Goal: Task Accomplishment & Management: Use online tool/utility

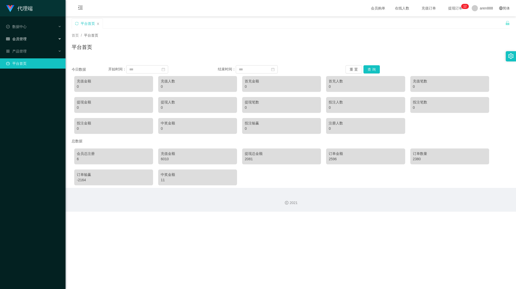
click at [31, 35] on div "会员管理" at bounding box center [32, 39] width 65 height 10
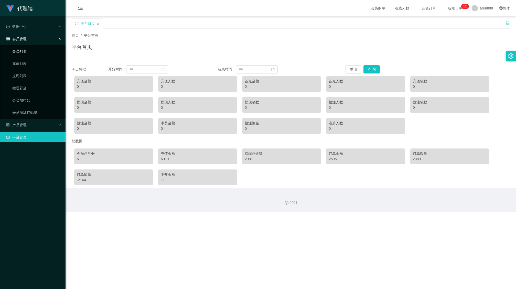
click at [26, 51] on link "会员列表" at bounding box center [36, 51] width 49 height 10
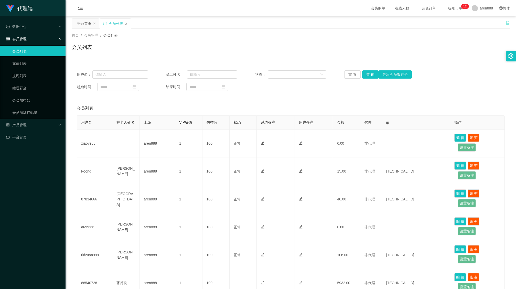
click at [31, 39] on div "会员管理" at bounding box center [32, 39] width 65 height 10
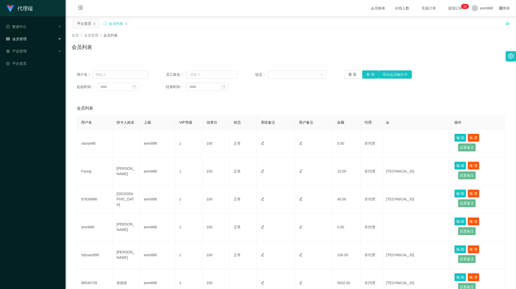
click at [32, 38] on div "会员管理" at bounding box center [32, 39] width 65 height 10
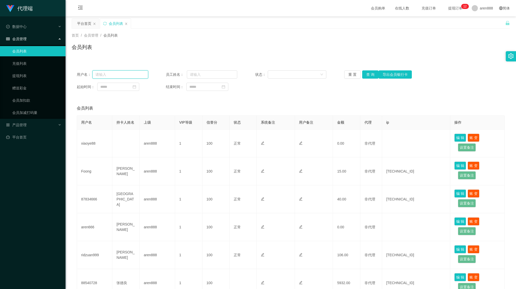
click at [113, 75] on input "text" at bounding box center [120, 74] width 56 height 8
paste input "Jerjer"
click at [372, 76] on button "查 询" at bounding box center [370, 74] width 16 height 8
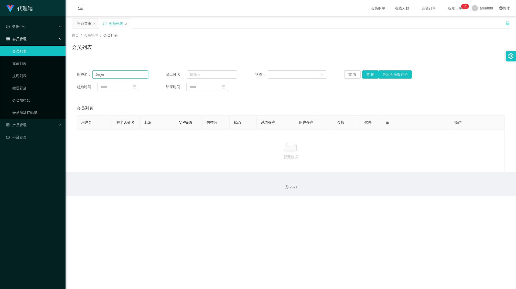
click at [133, 74] on input "Jerjer" at bounding box center [120, 74] width 56 height 8
click at [132, 74] on input "Jerjer" at bounding box center [120, 74] width 56 height 8
paste input "97989281"
click at [365, 75] on button "查 询" at bounding box center [370, 74] width 16 height 8
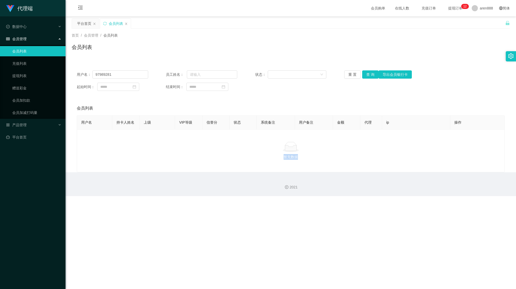
click at [351, 150] on div "暂无数据" at bounding box center [290, 151] width 419 height 18
click at [118, 76] on input "97989281" at bounding box center [120, 74] width 56 height 8
paste input "65"
type input "6597989281"
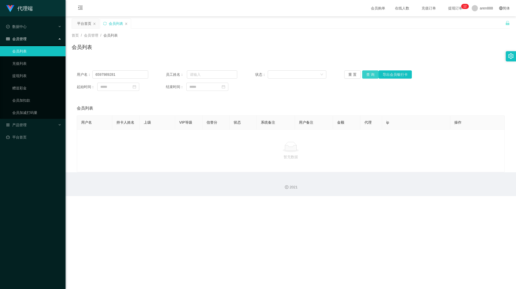
click at [368, 73] on button "查 询" at bounding box center [370, 74] width 16 height 8
click at [270, 150] on div "2021" at bounding box center [290, 184] width 450 height 24
click at [366, 72] on button "查 询" at bounding box center [370, 74] width 16 height 8
drag, startPoint x: 128, startPoint y: 75, endPoint x: 74, endPoint y: 76, distance: 53.2
click at [74, 77] on div "用户名： 6597989281 员工姓名： 状态： 重 置 查 询 导出会员银行卡 起始时间： 结束时间：" at bounding box center [291, 80] width 438 height 31
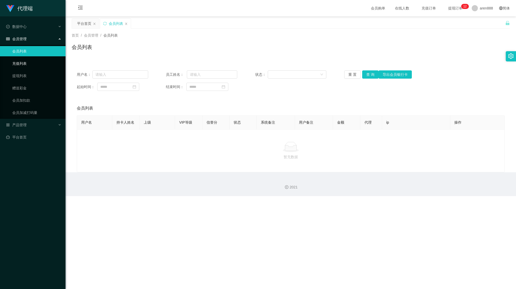
click at [39, 63] on link "充值列表" at bounding box center [36, 63] width 49 height 10
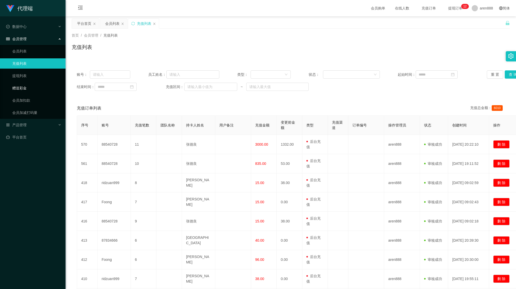
click at [36, 87] on link "赠送彩金" at bounding box center [36, 88] width 49 height 10
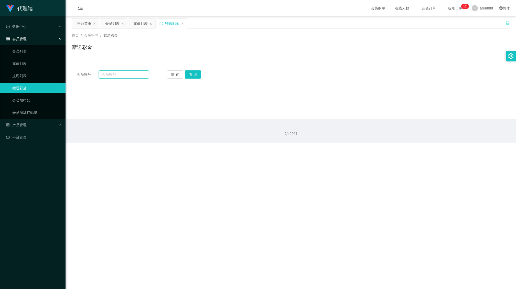
click at [123, 76] on input "text" at bounding box center [124, 74] width 50 height 8
drag, startPoint x: 35, startPoint y: 100, endPoint x: 39, endPoint y: 99, distance: 4.5
click at [35, 100] on link "会员加扣款" at bounding box center [36, 100] width 49 height 10
click at [127, 74] on input "text" at bounding box center [124, 74] width 50 height 8
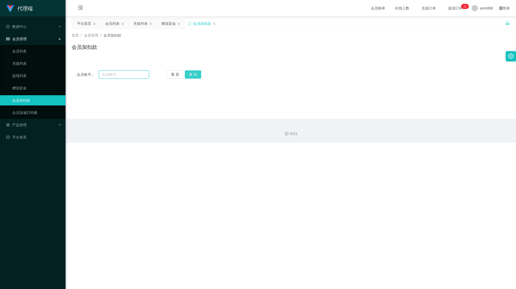
paste input "6597989281"
type input "6597989281"
click at [200, 74] on div "重 置 查 询" at bounding box center [203, 74] width 72 height 8
click at [198, 73] on button "查 询" at bounding box center [193, 74] width 16 height 8
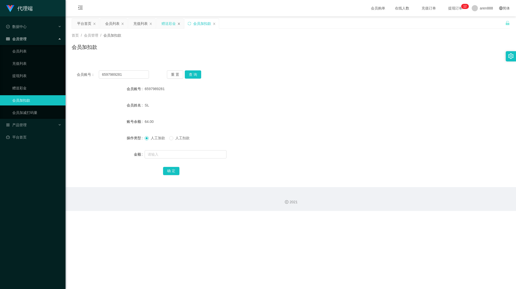
click at [180, 23] on icon "图标: close" at bounding box center [178, 23] width 3 height 3
click at [150, 21] on div "充值列表" at bounding box center [141, 24] width 27 height 10
click at [124, 23] on div "会员列表" at bounding box center [113, 24] width 27 height 10
click at [40, 106] on ul "会员列表 充值列表 提现列表 赠送彩金 会员加扣款 会员加减打码量" at bounding box center [32, 82] width 65 height 74
click at [39, 112] on link "会员加减打码量" at bounding box center [36, 112] width 49 height 10
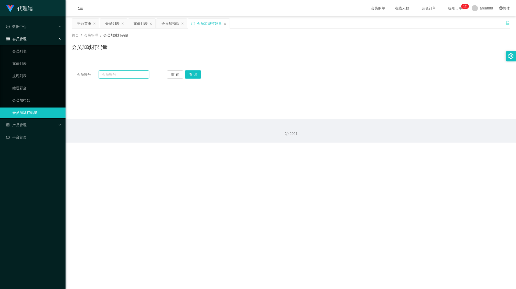
drag, startPoint x: 120, startPoint y: 77, endPoint x: 122, endPoint y: 76, distance: 2.7
click at [120, 77] on input "text" at bounding box center [124, 74] width 50 height 8
paste input "6597989281"
type input "6597989281"
click at [191, 74] on button "查 询" at bounding box center [193, 74] width 16 height 8
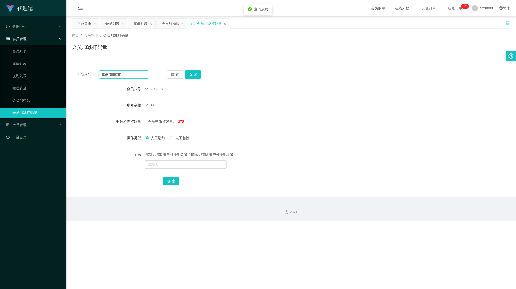
drag, startPoint x: 131, startPoint y: 77, endPoint x: 68, endPoint y: 65, distance: 63.9
click at [55, 64] on section "代理端 数据中心 会员管理 会员列表 充值列表 提现列表 赠送彩金 会员加扣款 会员加减打码量 产品管理 平台首页 保存配置 重置配置 整体风格设置 主题色 …" at bounding box center [258, 110] width 516 height 221
drag, startPoint x: 29, startPoint y: 64, endPoint x: 32, endPoint y: 63, distance: 3.2
click at [30, 64] on link "充值列表" at bounding box center [36, 63] width 49 height 10
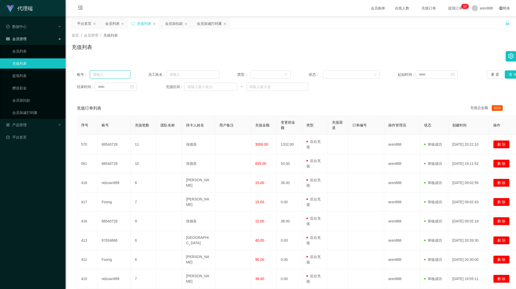
drag, startPoint x: 113, startPoint y: 73, endPoint x: 131, endPoint y: 75, distance: 18.5
click at [113, 73] on input "text" at bounding box center [110, 74] width 40 height 8
paste input "6597989281"
type input "6597989281"
click at [507, 74] on button "查 询" at bounding box center [512, 74] width 16 height 8
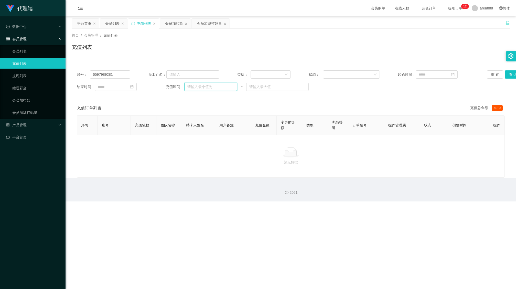
click at [212, 88] on input "text" at bounding box center [210, 87] width 53 height 8
click at [440, 77] on input at bounding box center [436, 74] width 42 height 8
click at [421, 125] on div "22" at bounding box center [420, 125] width 6 height 6
type input "**********"
click at [113, 84] on input at bounding box center [116, 87] width 42 height 8
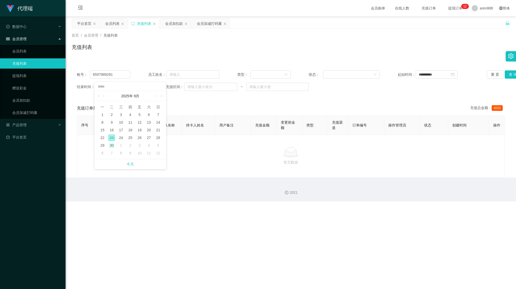
click at [112, 145] on div "30" at bounding box center [111, 145] width 6 height 6
type input "**********"
click at [506, 74] on button "查 询" at bounding box center [512, 74] width 16 height 8
click at [434, 77] on input "**********" at bounding box center [436, 74] width 42 height 8
click at [442, 118] on td "17" at bounding box center [438, 118] width 9 height 8
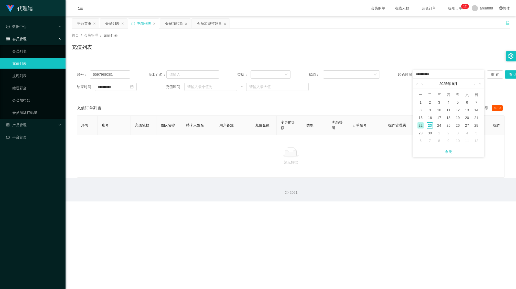
type input "**********"
click at [509, 76] on button "查 询" at bounding box center [512, 74] width 16 height 8
drag, startPoint x: 118, startPoint y: 74, endPoint x: 35, endPoint y: 71, distance: 82.9
click at [35, 71] on section "**********" at bounding box center [258, 100] width 516 height 201
click at [35, 53] on link "会员列表" at bounding box center [36, 51] width 49 height 10
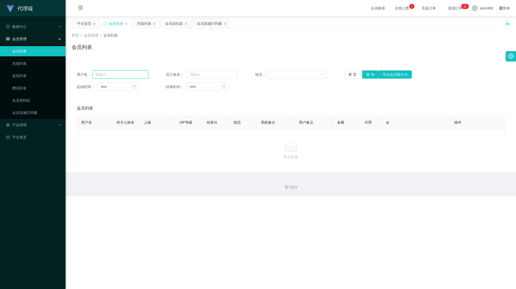
click at [128, 75] on input "text" at bounding box center [120, 74] width 56 height 8
paste input "6597989281"
type input "6597989281"
click at [366, 75] on button "查 询" at bounding box center [370, 74] width 16 height 8
click at [18, 87] on link "赠送彩金" at bounding box center [36, 88] width 49 height 10
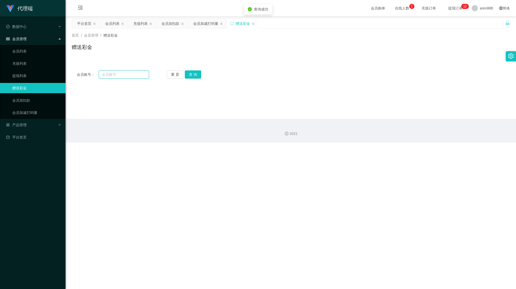
click at [126, 72] on input "text" at bounding box center [124, 74] width 50 height 8
click at [127, 73] on input "text" at bounding box center [124, 74] width 50 height 8
paste input "6597989281"
type input "6597989281"
click at [190, 74] on button "查 询" at bounding box center [193, 74] width 16 height 8
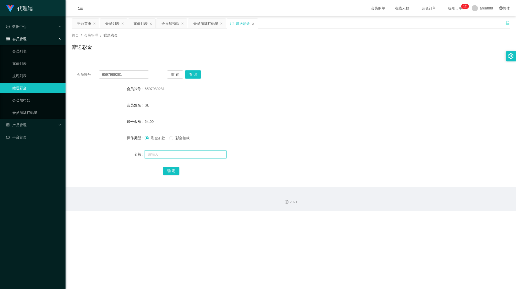
click at [170, 150] on input "text" at bounding box center [186, 154] width 82 height 8
type input "8"
click at [171, 150] on button "确 定" at bounding box center [171, 171] width 16 height 8
click at [101, 150] on div "代理端 数据中心 会员管理 会员列表 充值列表 提现列表 赠送彩金 会员加扣款 会员加减打码量 产品管理 平台首页 保存配置 重置配置 整体风格设置 主题色 …" at bounding box center [258, 144] width 516 height 289
click at [319, 150] on div "代理端 数据中心 会员管理 会员列表 充值列表 提现列表 赠送彩金 会员加扣款 会员加减打码量 产品管理 平台首页 保存配置 重置配置 整体风格设置 主题色 …" at bounding box center [258, 144] width 516 height 289
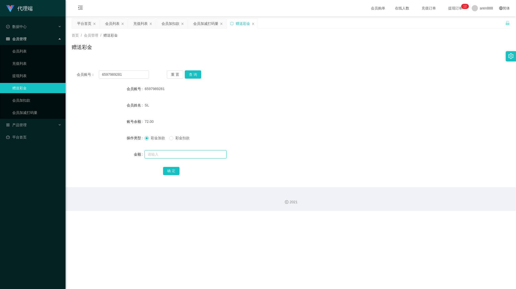
click at [174, 150] on input "text" at bounding box center [186, 154] width 82 height 8
type input "8"
click at [172, 150] on button "确 定" at bounding box center [171, 171] width 16 height 8
drag, startPoint x: 128, startPoint y: 72, endPoint x: 35, endPoint y: 42, distance: 98.5
click at [39, 68] on section "代理端 数据中心 会员管理 会员列表 充值列表 提现列表 赠送彩金 会员加扣款 会员加减打码量 产品管理 平台首页 保存配置 重置配置 整体风格设置 主题色 …" at bounding box center [258, 105] width 516 height 211
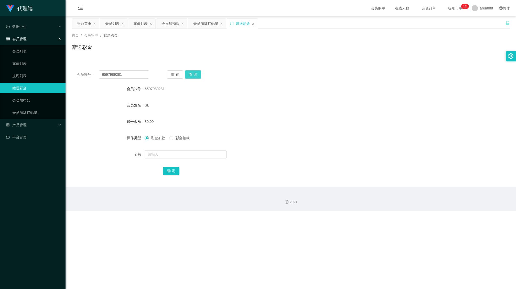
click at [198, 72] on button "查 询" at bounding box center [193, 74] width 16 height 8
click at [123, 25] on icon "图标: close" at bounding box center [122, 23] width 3 height 3
click at [123, 25] on div "会员加扣款" at bounding box center [114, 24] width 18 height 10
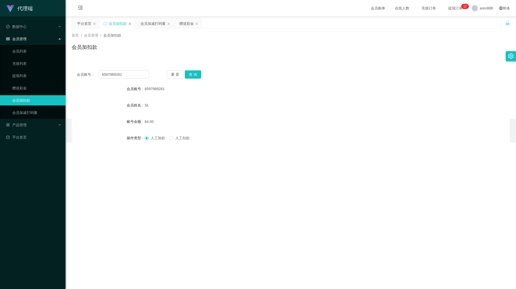
click at [129, 25] on icon "图标: close" at bounding box center [129, 23] width 3 height 3
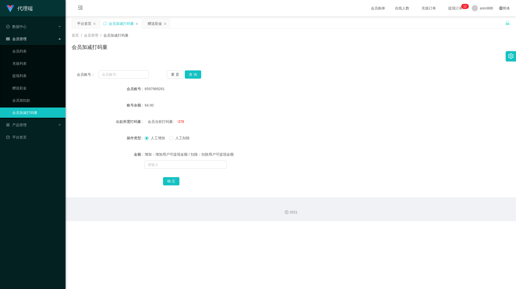
drag, startPoint x: 137, startPoint y: 25, endPoint x: 134, endPoint y: 26, distance: 3.9
click at [137, 25] on icon "图标: close" at bounding box center [136, 23] width 3 height 3
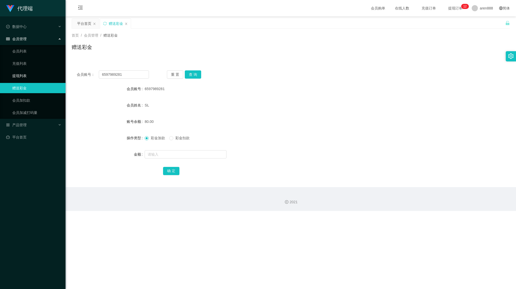
click at [38, 74] on link "提现列表" at bounding box center [36, 76] width 49 height 10
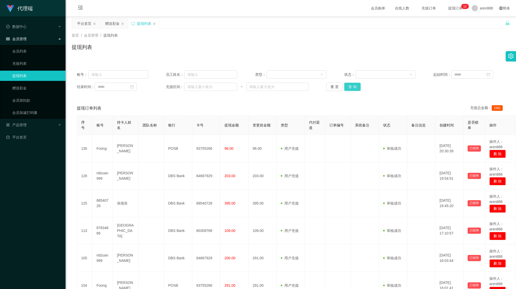
click at [351, 90] on button "查 询" at bounding box center [352, 87] width 16 height 8
click at [32, 87] on link "赠送彩金" at bounding box center [36, 88] width 49 height 10
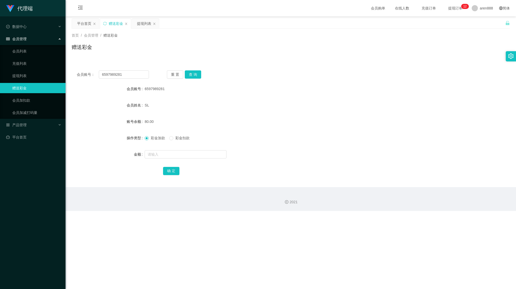
click at [91, 150] on div "2021" at bounding box center [290, 199] width 450 height 24
click at [191, 72] on button "查 询" at bounding box center [193, 74] width 16 height 8
click at [191, 73] on button "查 询" at bounding box center [193, 74] width 16 height 8
click at [191, 150] on div "2021" at bounding box center [290, 199] width 450 height 24
click at [170, 150] on button "确 定" at bounding box center [171, 171] width 16 height 8
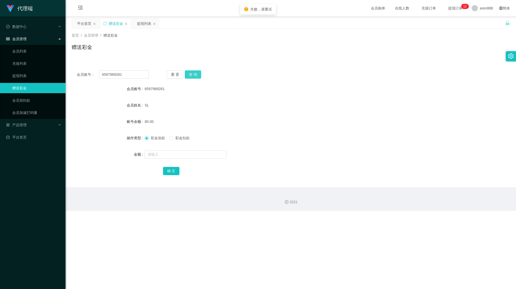
click at [194, 73] on button "查 询" at bounding box center [193, 74] width 16 height 8
click at [241, 88] on div "6597989281" at bounding box center [273, 89] width 256 height 10
click at [196, 72] on button "查 询" at bounding box center [193, 74] width 16 height 8
click at [197, 73] on button "查 询" at bounding box center [193, 74] width 16 height 8
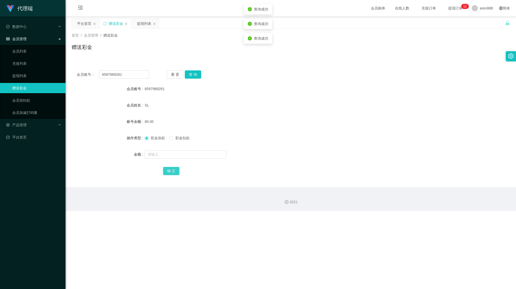
click at [176, 150] on button "确 定" at bounding box center [171, 171] width 16 height 8
click at [176, 150] on span "确 定" at bounding box center [171, 171] width 16 height 4
click at [196, 72] on button "查 询" at bounding box center [193, 74] width 16 height 8
click at [211, 150] on div "代理端 数据中心 会员管理 会员列表 充值列表 提现列表 赠送彩金 会员加扣款 会员加减打码量 产品管理 平台首页 保存配置 重置配置 整体风格设置 主题色 …" at bounding box center [258, 144] width 516 height 289
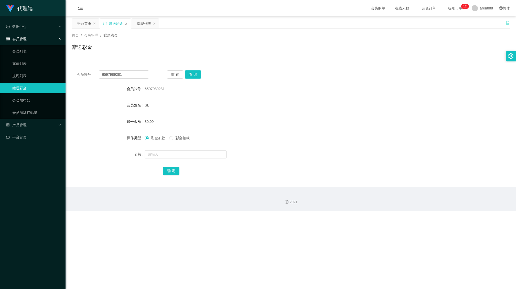
click at [286, 150] on div "代理端 数据中心 会员管理 会员列表 充值列表 提现列表 赠送彩金 会员加扣款 会员加减打码量 产品管理 平台首页 保存配置 重置配置 整体风格设置 主题色 …" at bounding box center [258, 144] width 516 height 289
click at [435, 86] on div "会员账号 6597989281" at bounding box center [291, 89] width 438 height 10
drag, startPoint x: 317, startPoint y: 159, endPoint x: 238, endPoint y: 130, distance: 84.6
click at [313, 150] on div at bounding box center [273, 154] width 256 height 10
click at [187, 72] on button "查 询" at bounding box center [193, 74] width 16 height 8
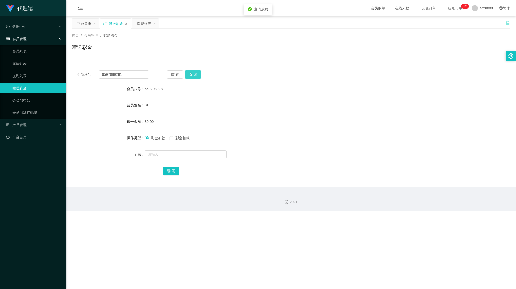
click at [193, 73] on button "查 询" at bounding box center [193, 74] width 16 height 8
drag, startPoint x: 247, startPoint y: 101, endPoint x: 260, endPoint y: 0, distance: 101.0
click at [247, 101] on div "SL" at bounding box center [273, 105] width 256 height 10
drag, startPoint x: 155, startPoint y: 219, endPoint x: 161, endPoint y: 206, distance: 14.2
click at [155, 150] on div "代理端 数据中心 会员管理 会员列表 充值列表 提现列表 赠送彩金 会员加扣款 会员加减打码量 产品管理 平台首页 保存配置 重置配置 整体风格设置 主题色 …" at bounding box center [258, 144] width 516 height 289
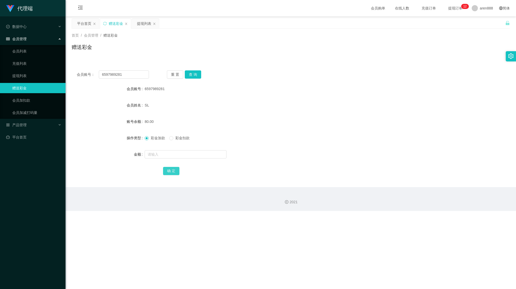
click at [174, 150] on button "确 定" at bounding box center [171, 171] width 16 height 8
click at [251, 142] on div "彩金加款 彩金扣款" at bounding box center [273, 138] width 256 height 10
click at [194, 77] on button "查 询" at bounding box center [193, 74] width 16 height 8
click at [262, 96] on form "会员账号 6597989281 会员姓名 SL 账号余额 80.00 操作类型 彩金加款 彩金扣款 金额 确 定" at bounding box center [291, 130] width 438 height 92
click at [420, 72] on div "会员账号： 6597989281 重 置 查 询" at bounding box center [291, 74] width 438 height 8
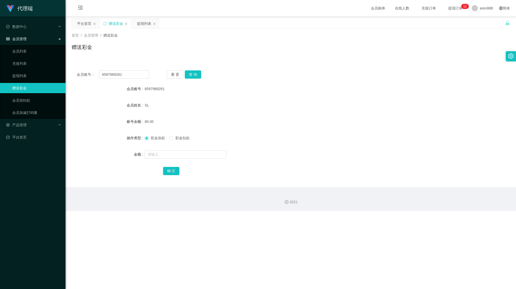
drag, startPoint x: 273, startPoint y: 208, endPoint x: 262, endPoint y: 197, distance: 15.2
click at [273, 150] on div "2021" at bounding box center [290, 199] width 450 height 24
click at [196, 72] on button "查 询" at bounding box center [193, 74] width 16 height 8
click at [168, 150] on button "确 定" at bounding box center [171, 171] width 16 height 8
click at [253, 141] on div "彩金加款 彩金扣款" at bounding box center [273, 138] width 256 height 10
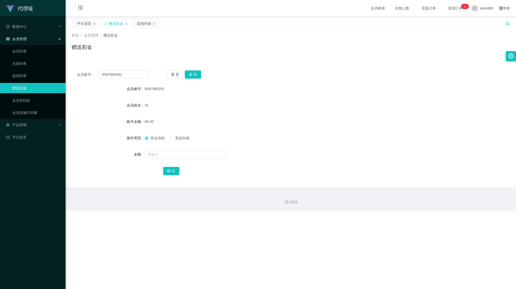
click at [301, 150] on div "代理端 数据中心 会员管理 会员列表 充值列表 提现列表 赠送彩金 会员加扣款 会员加减打码量 产品管理 平台首页 保存配置 重置配置 整体风格设置 主题色 …" at bounding box center [258, 144] width 516 height 289
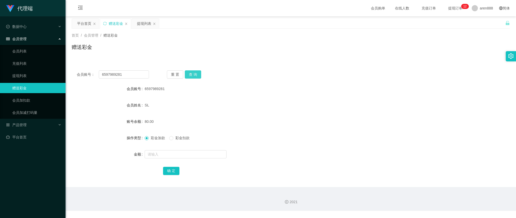
drag, startPoint x: 196, startPoint y: 80, endPoint x: 194, endPoint y: 74, distance: 6.5
click at [196, 77] on div "会员账号： 6597989281 重 置 查 询 会员账号 6597989281 会员姓名 SL 账号余额 80.00 操作类型 彩金加款 彩金扣款 金额 确…" at bounding box center [291, 126] width 438 height 122
click at [194, 74] on button "查 询" at bounding box center [193, 74] width 16 height 8
drag, startPoint x: 227, startPoint y: 101, endPoint x: 212, endPoint y: 102, distance: 14.8
click at [226, 101] on div "SL" at bounding box center [273, 105] width 256 height 10
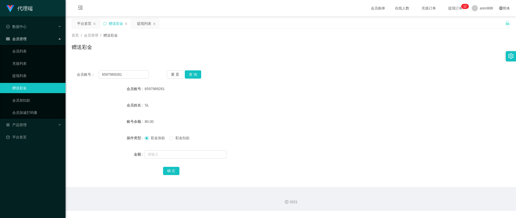
click at [326, 134] on div "彩金加款 彩金扣款" at bounding box center [273, 138] width 256 height 10
click at [264, 133] on div "彩金加款 彩金扣款" at bounding box center [273, 138] width 256 height 10
click at [36, 123] on div "产品管理" at bounding box center [32, 125] width 65 height 10
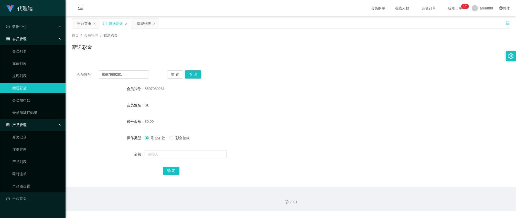
click at [39, 123] on div "产品管理" at bounding box center [32, 125] width 65 height 10
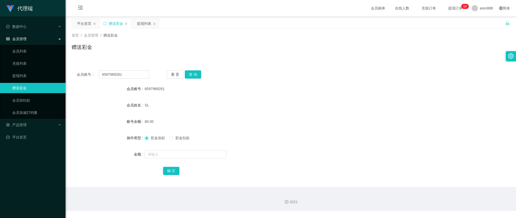
click at [290, 128] on form "会员账号 6597989281 会员姓名 SL 账号余额 80.00 操作类型 彩金加款 彩金扣款 金额 确 定" at bounding box center [291, 130] width 438 height 92
